Goal: Task Accomplishment & Management: Manage account settings

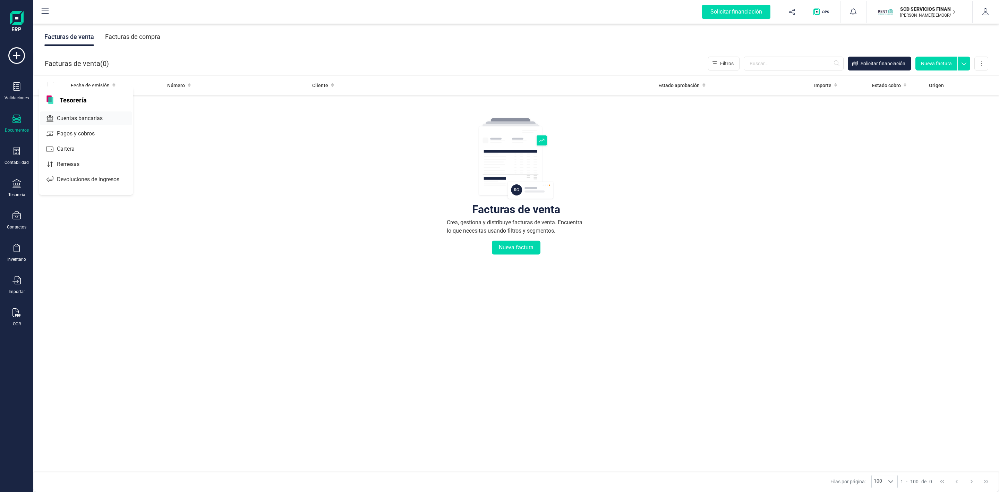
click at [69, 121] on span "Cuentas bancarias" at bounding box center [84, 118] width 61 height 8
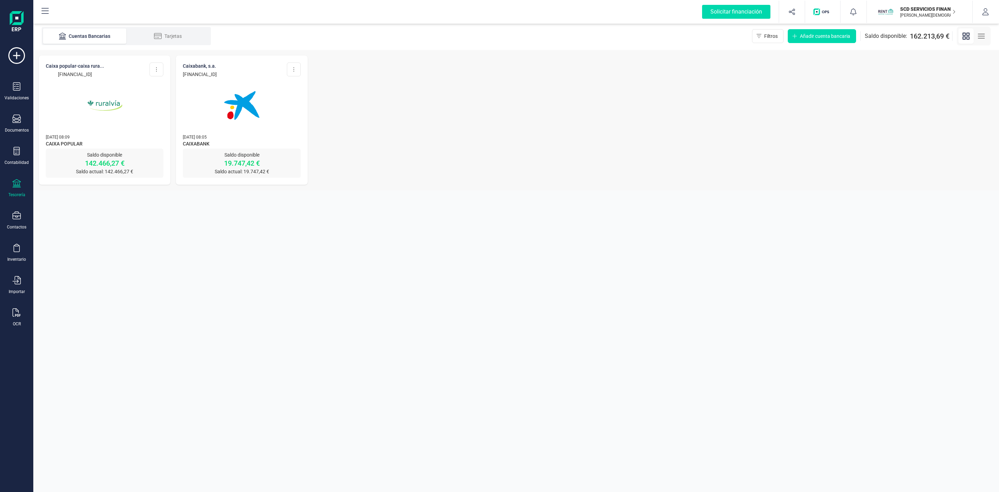
click at [135, 128] on div "CAIXA POPULAR-CAIXA RURA... [FINANCIAL_ID] Editar cuenta Actualizar Desconectar…" at bounding box center [105, 102] width 132 height 93
click at [103, 160] on p "142.466,27 €" at bounding box center [105, 163] width 118 height 10
click at [91, 62] on p "CAIXA POPULAR-CAIXA RURA..." at bounding box center [75, 65] width 58 height 7
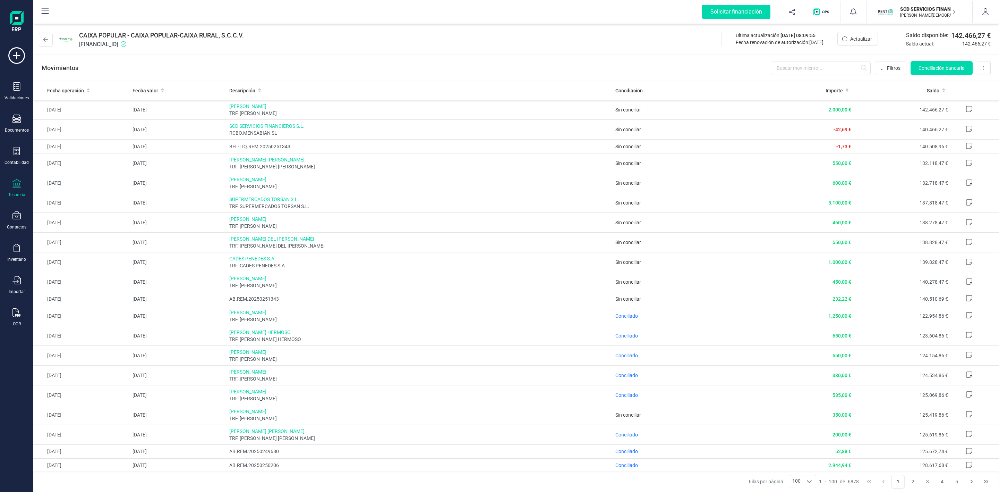
click at [16, 186] on icon at bounding box center [16, 183] width 8 height 8
click at [15, 152] on icon at bounding box center [16, 151] width 8 height 8
click at [67, 178] on span "Préstamos" at bounding box center [75, 178] width 42 height 8
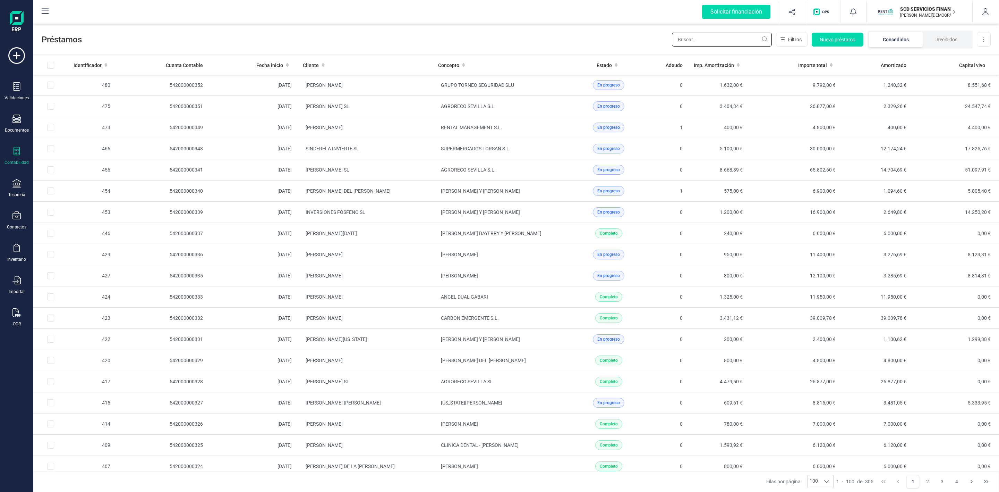
click at [710, 41] on input "text" at bounding box center [722, 40] width 100 height 14
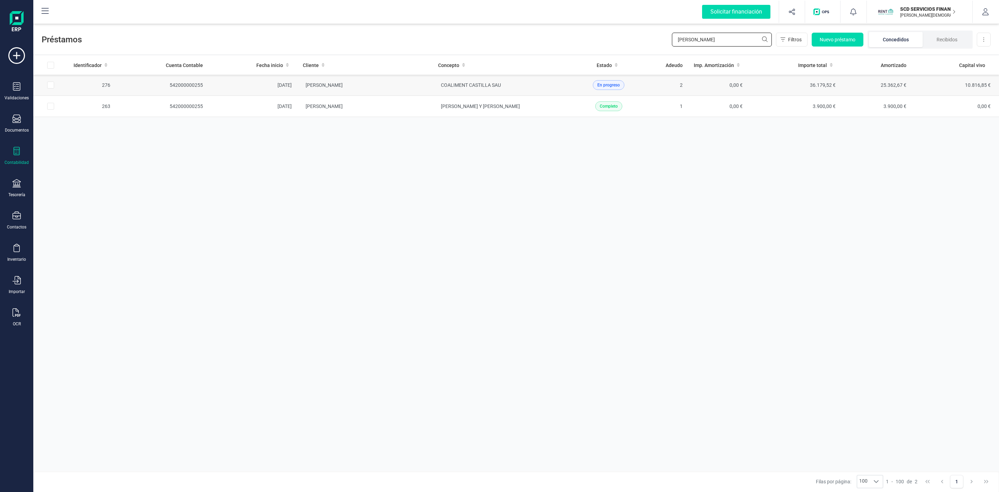
type input "[PERSON_NAME]"
click at [409, 84] on td "[PERSON_NAME]" at bounding box center [364, 85] width 135 height 21
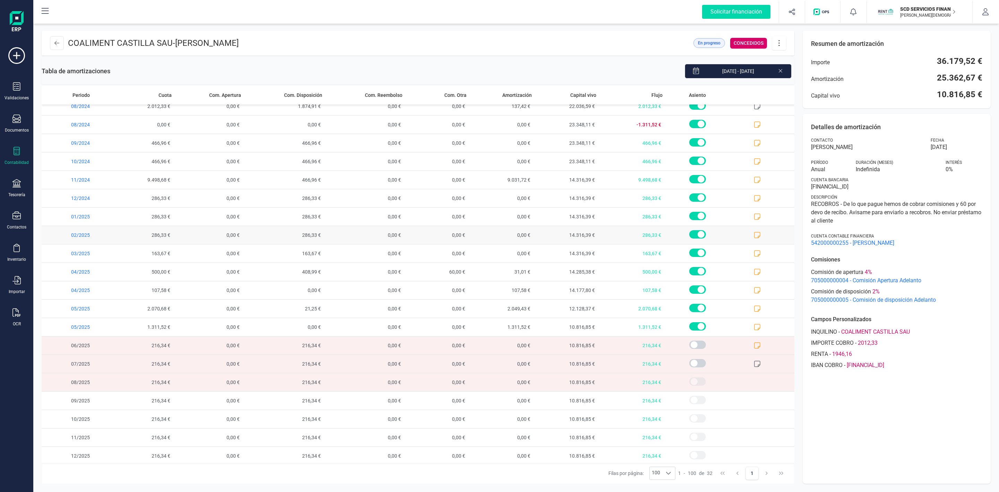
scroll to position [236, 0]
click at [781, 50] on header "COALIMENT CASTILLA SAU - [PERSON_NAME] En progreso CONCEDIDOS" at bounding box center [418, 43] width 753 height 25
click at [781, 47] on button at bounding box center [779, 43] width 14 height 14
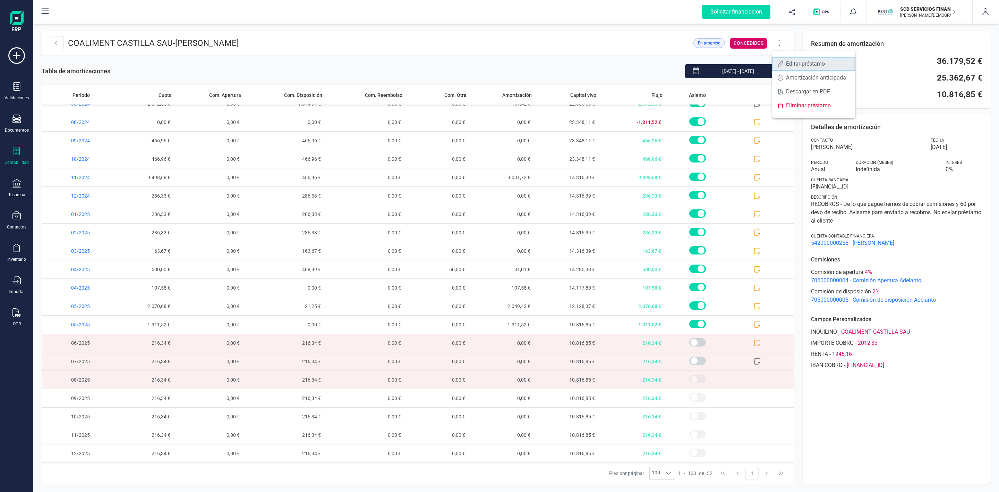
click at [809, 66] on span "Editar préstamo" at bounding box center [818, 64] width 64 height 6
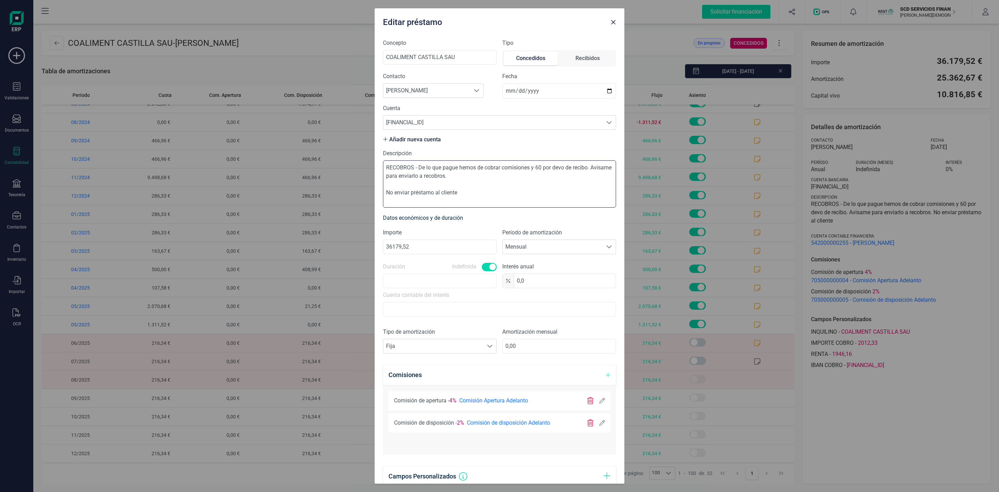
drag, startPoint x: 475, startPoint y: 177, endPoint x: 419, endPoint y: 165, distance: 57.5
click at [419, 165] on textarea "RECOBROS - De lo que pague hemos de cobrar comisiones y 60 por devo de recibo. …" at bounding box center [499, 183] width 233 height 47
drag, startPoint x: 595, startPoint y: 168, endPoint x: 420, endPoint y: 165, distance: 175.3
click at [420, 165] on textarea "RECOBROS - De lo que pague hemos de cobrar comisiones y 60 por devo de recibo. …" at bounding box center [499, 183] width 233 height 47
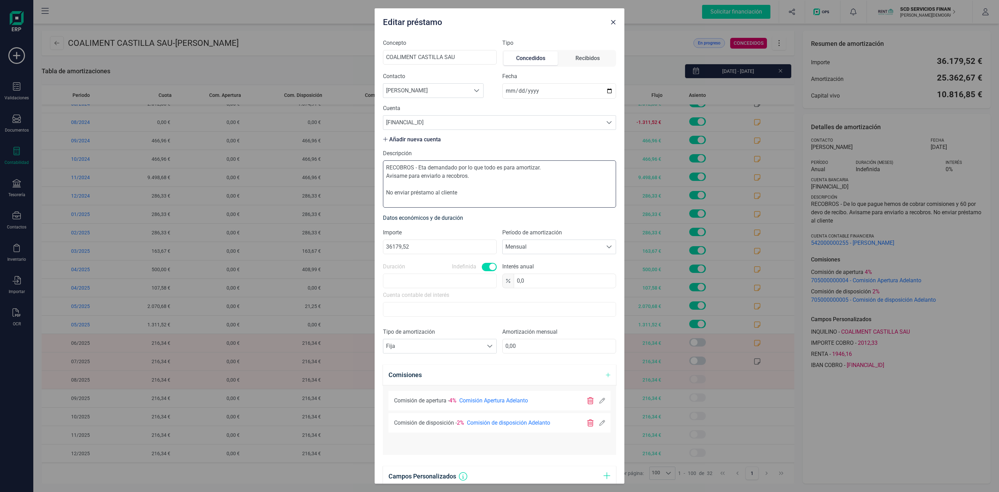
drag, startPoint x: 524, startPoint y: 167, endPoint x: 404, endPoint y: 176, distance: 119.7
type textarea "RECOBROS - Eta demandado por lo que todo es para amortizar. Avísame para enviar…"
click at [600, 425] on icon at bounding box center [603, 423] width 6 height 6
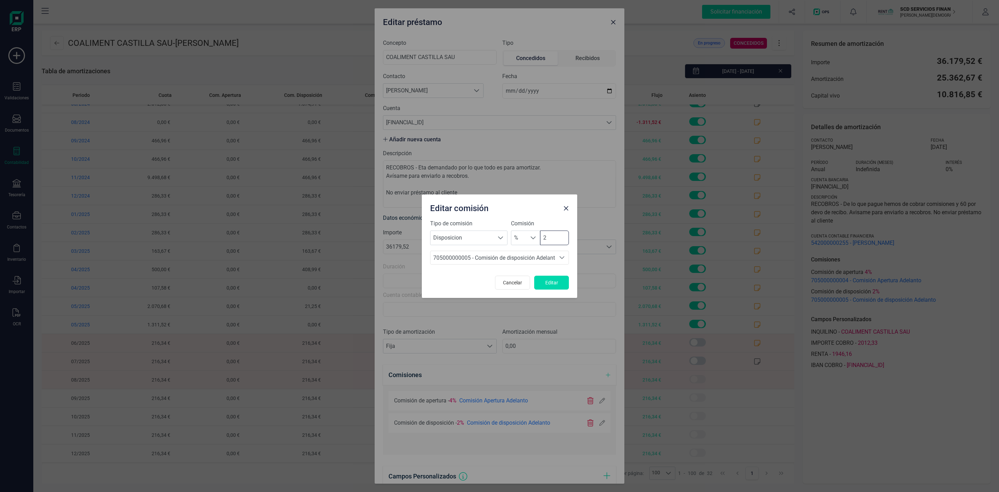
click at [558, 236] on input "2" at bounding box center [554, 237] width 29 height 15
type input "0"
click at [553, 284] on span "Editar" at bounding box center [551, 282] width 19 height 7
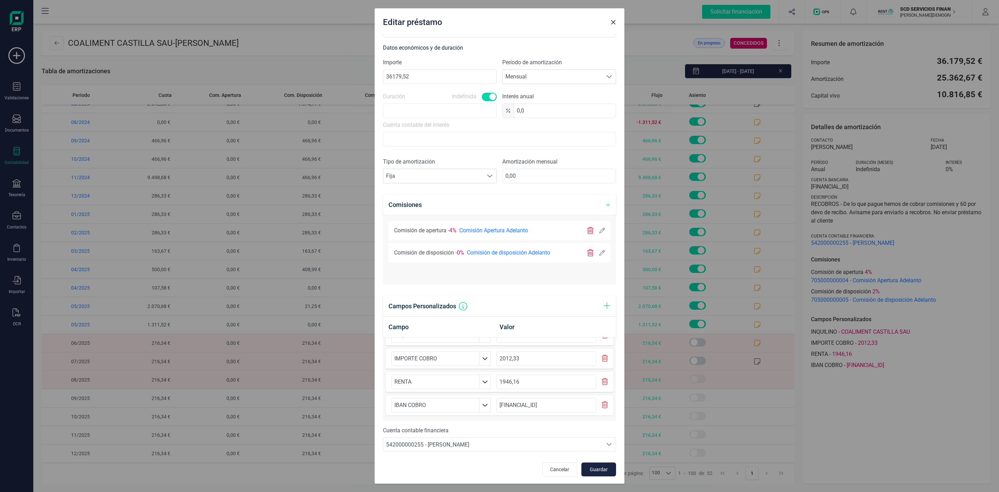
scroll to position [173, 0]
click at [594, 471] on span "Guardar" at bounding box center [599, 468] width 19 height 7
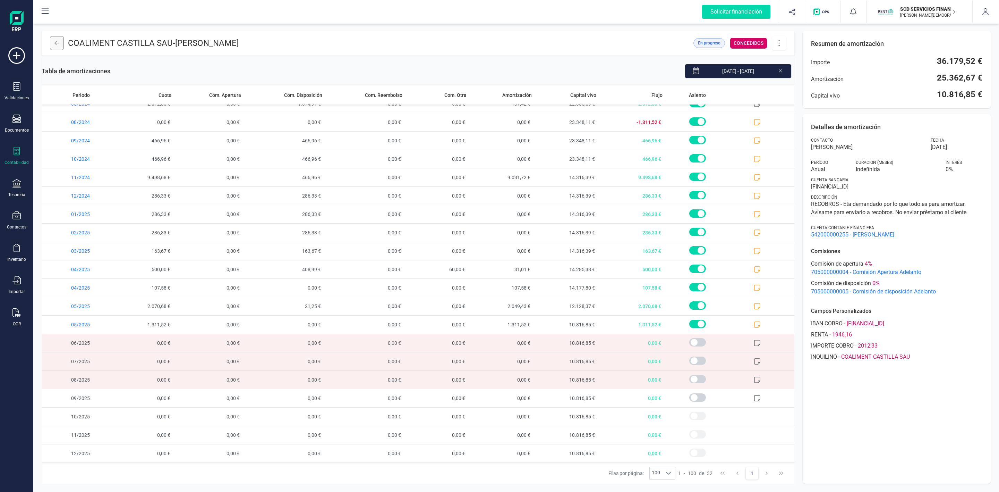
click at [57, 44] on icon at bounding box center [56, 43] width 5 height 6
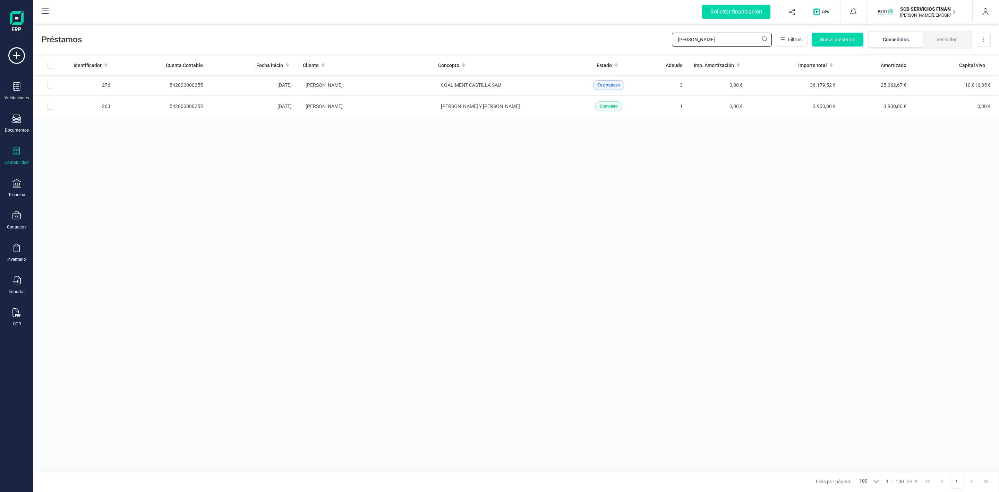
drag, startPoint x: 688, startPoint y: 36, endPoint x: 649, endPoint y: 41, distance: 39.8
click at [649, 41] on div "Préstamos [PERSON_NAME] Filtros Nuevo préstamo Concedidos Recibidos Descargar E…" at bounding box center [516, 38] width 966 height 32
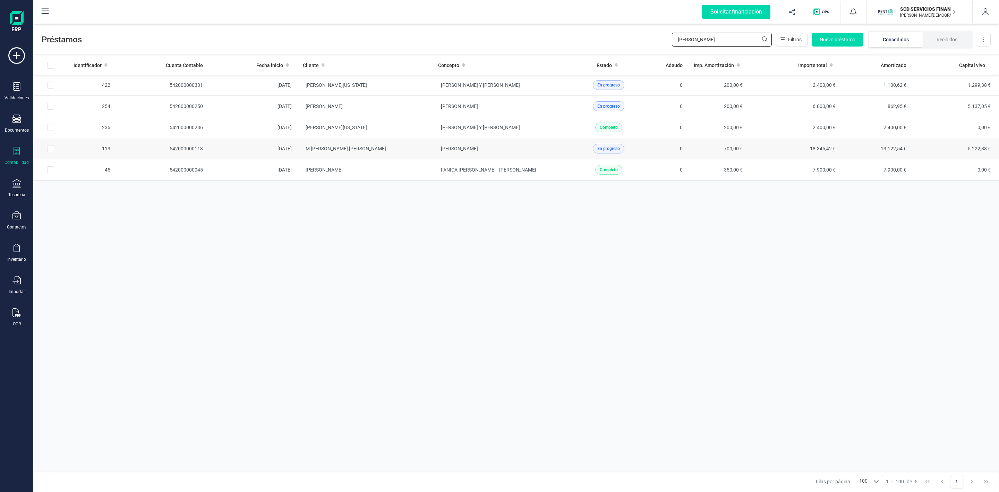
type input "[PERSON_NAME]"
click at [392, 151] on td "M [PERSON_NAME] [PERSON_NAME]" at bounding box center [364, 148] width 135 height 21
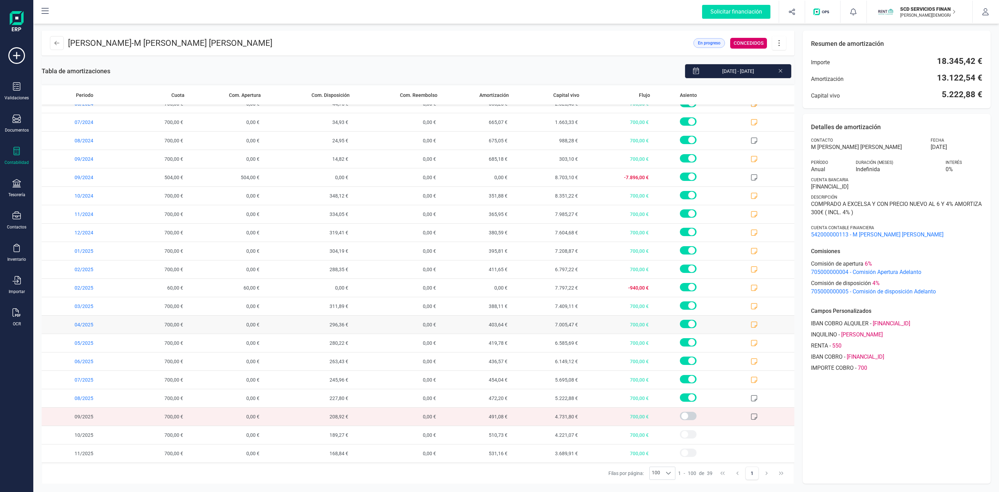
scroll to position [365, 0]
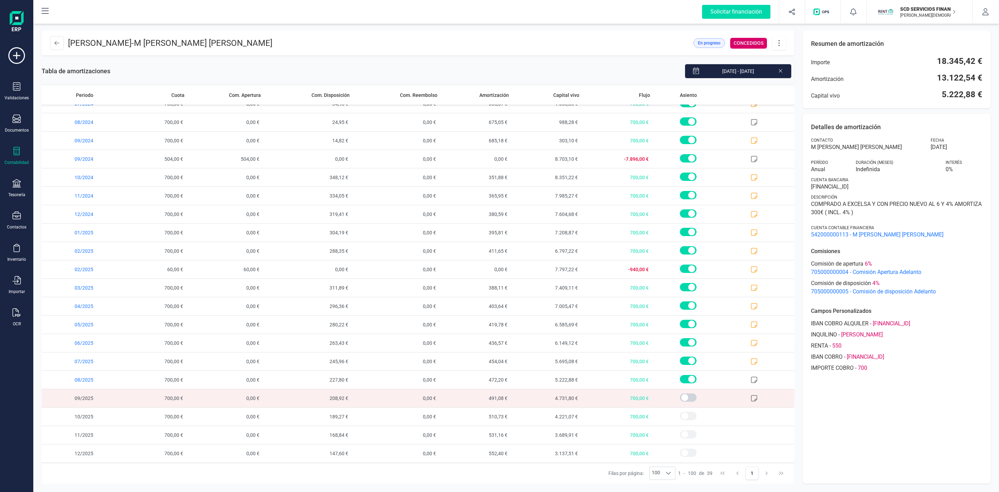
click at [870, 437] on div "Detalles de amortización Contacto M [PERSON_NAME] [PERSON_NAME] Fecha [DATE] Pe…" at bounding box center [897, 299] width 188 height 370
